Goal: Use online tool/utility: Utilize a website feature to perform a specific function

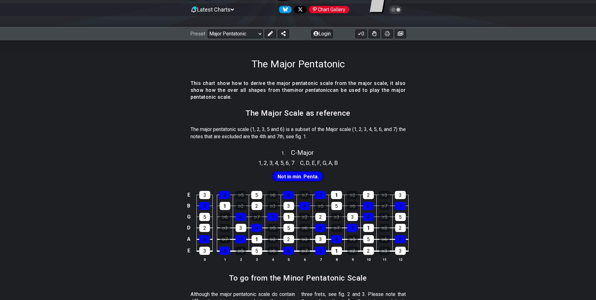
scroll to position [94, 0]
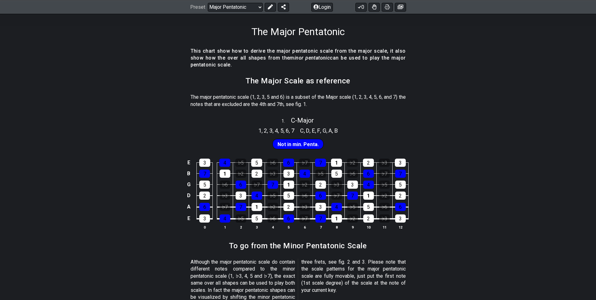
click at [315, 146] on span "Not in min. Penta." at bounding box center [298, 144] width 41 height 9
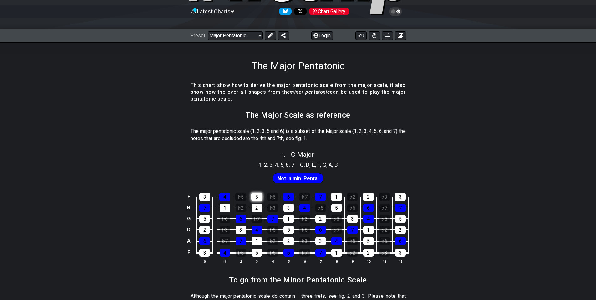
scroll to position [0, 0]
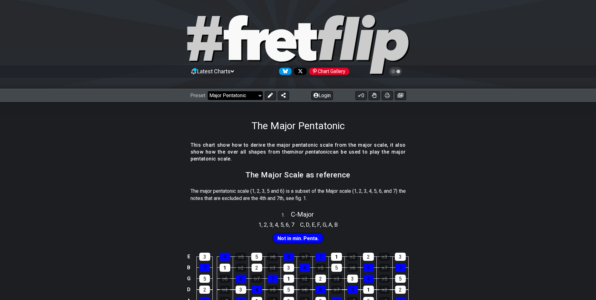
click at [253, 95] on select "Welcome to #fretflip! Initial Preset Custom Preset Minor Pentatonic Major Penta…" at bounding box center [235, 95] width 55 height 9
click at [208, 91] on select "Welcome to #fretflip! Initial Preset Custom Preset Minor Pentatonic Major Penta…" at bounding box center [235, 95] width 55 height 9
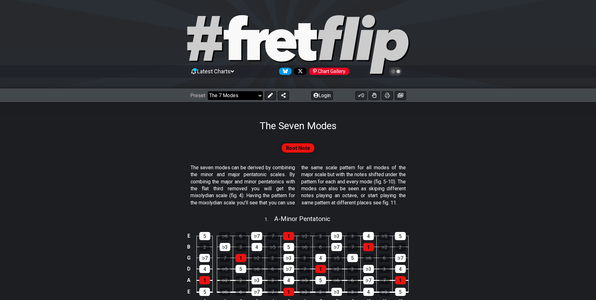
click at [259, 94] on select "Welcome to #fretflip! Initial Preset Custom Preset Minor Pentatonic Major Penta…" at bounding box center [235, 95] width 55 height 9
click at [208, 91] on select "Welcome to #fretflip! Initial Preset Custom Preset Minor Pentatonic Major Penta…" at bounding box center [235, 95] width 55 height 9
select select "/minor-pentatonic"
select select "C"
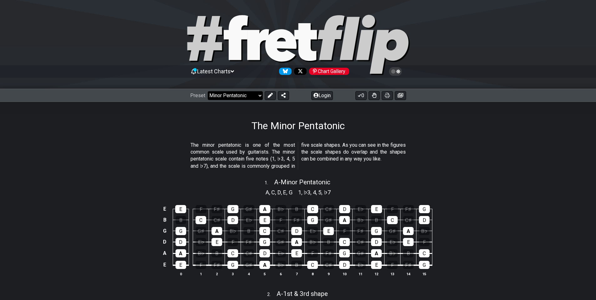
click at [258, 94] on select "Welcome to #fretflip! Initial Preset Custom Preset Minor Pentatonic Major Penta…" at bounding box center [235, 95] width 55 height 9
click at [208, 91] on select "Welcome to #fretflip! Initial Preset Custom Preset Minor Pentatonic Major Penta…" at bounding box center [235, 95] width 55 height 9
select select "/major-pentatonic"
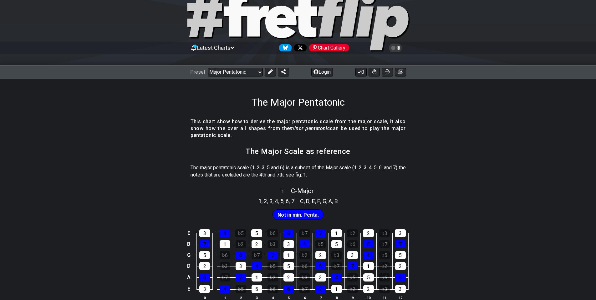
scroll to position [94, 0]
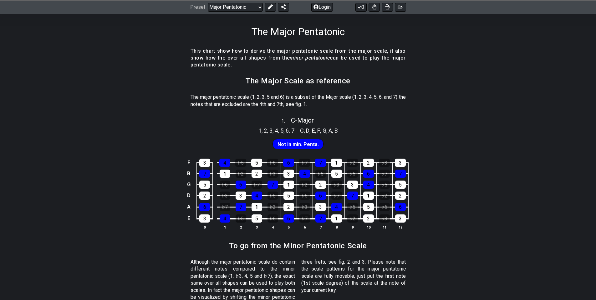
click at [297, 144] on span "Not in min. Penta." at bounding box center [298, 144] width 41 height 9
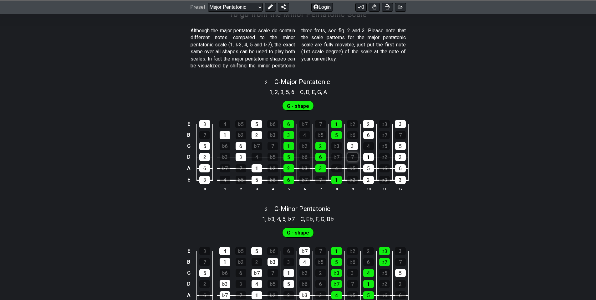
scroll to position [344, 0]
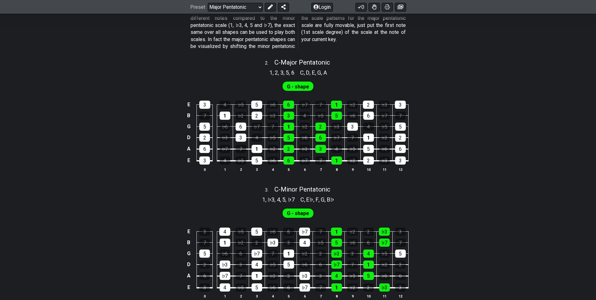
click at [297, 86] on span "G - shape" at bounding box center [298, 86] width 22 height 9
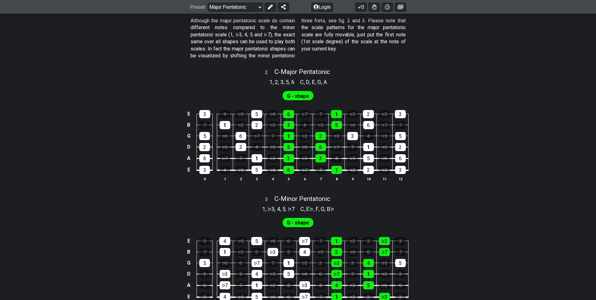
scroll to position [407, 0]
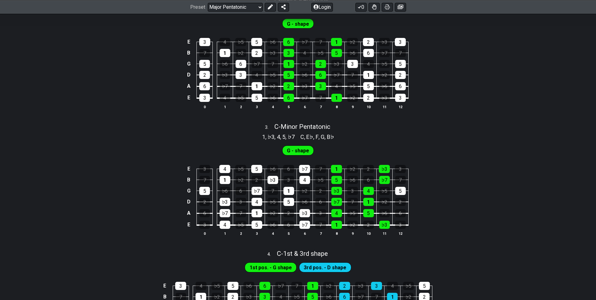
click at [288, 151] on span "G - shape" at bounding box center [298, 150] width 22 height 9
click at [299, 125] on span "C - Minor Pentatonic" at bounding box center [303, 127] width 56 height 8
select select "C"
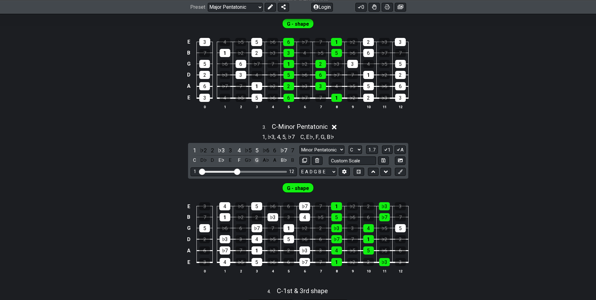
click at [256, 163] on div "G" at bounding box center [257, 160] width 8 height 8
click at [332, 126] on icon at bounding box center [330, 127] width 5 height 5
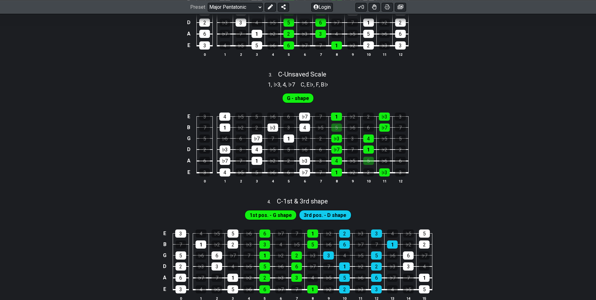
scroll to position [438, 0]
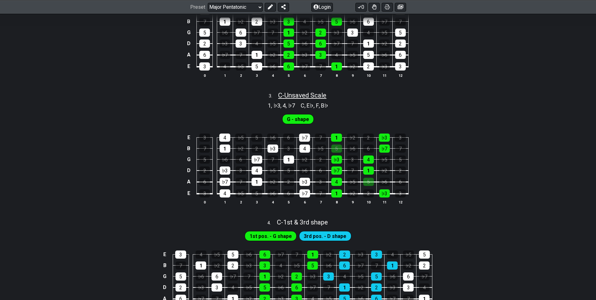
click at [297, 94] on span "C - Unsaved Scale" at bounding box center [302, 95] width 48 height 8
select select "C"
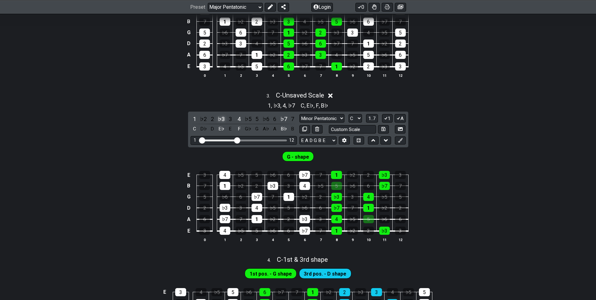
click at [220, 119] on div "♭3" at bounding box center [221, 119] width 8 height 8
click at [242, 119] on div "4" at bounding box center [239, 119] width 8 height 8
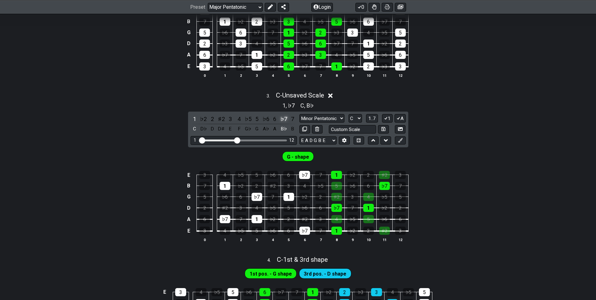
click at [284, 118] on div "♭7" at bounding box center [284, 119] width 8 height 8
click at [285, 129] on div "A♯" at bounding box center [284, 129] width 8 height 8
drag, startPoint x: 238, startPoint y: 138, endPoint x: 289, endPoint y: 143, distance: 50.7
click at [288, 140] on input "Visible fret range" at bounding box center [243, 140] width 89 height 0
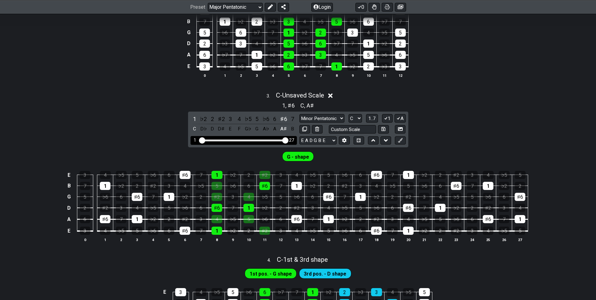
drag, startPoint x: 289, startPoint y: 143, endPoint x: 231, endPoint y: 138, distance: 57.5
click at [231, 138] on div "1 27" at bounding box center [244, 140] width 106 height 8
drag, startPoint x: 285, startPoint y: 141, endPoint x: 204, endPoint y: 147, distance: 80.9
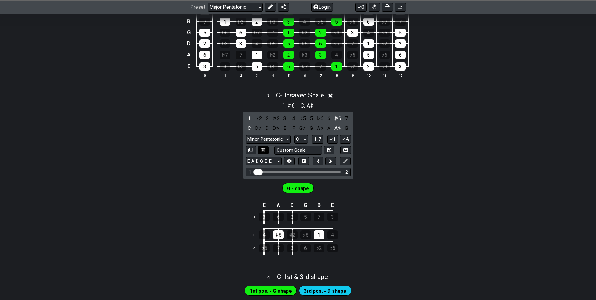
click at [262, 151] on icon at bounding box center [263, 149] width 4 height 5
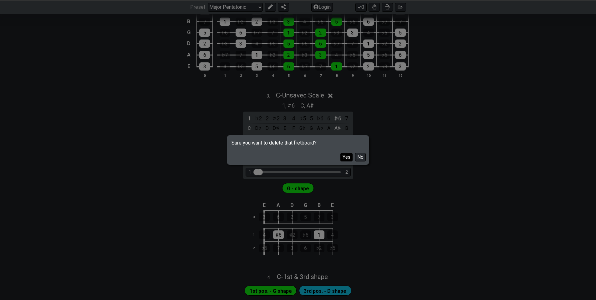
click at [345, 159] on button "Yes" at bounding box center [347, 157] width 12 height 8
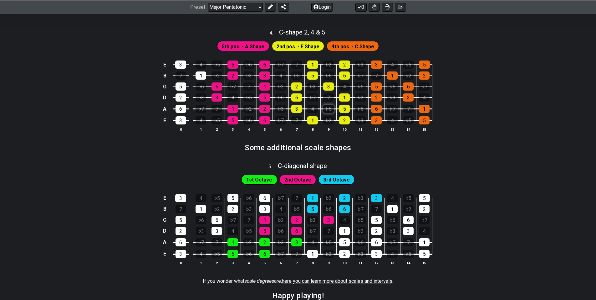
scroll to position [689, 0]
